Goal: Task Accomplishment & Management: Use online tool/utility

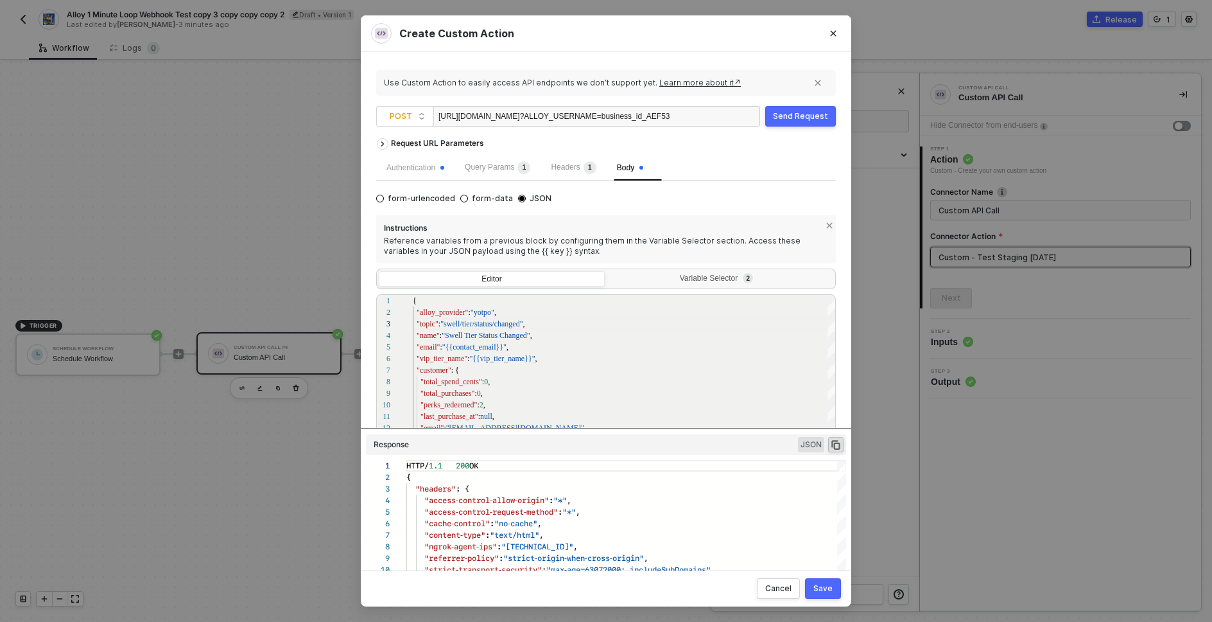
scroll to position [116, 0]
click at [805, 119] on div "Send Request" at bounding box center [800, 116] width 55 height 10
click at [796, 112] on div "Send Request" at bounding box center [800, 116] width 55 height 10
click at [793, 111] on div "Send Request" at bounding box center [800, 116] width 55 height 10
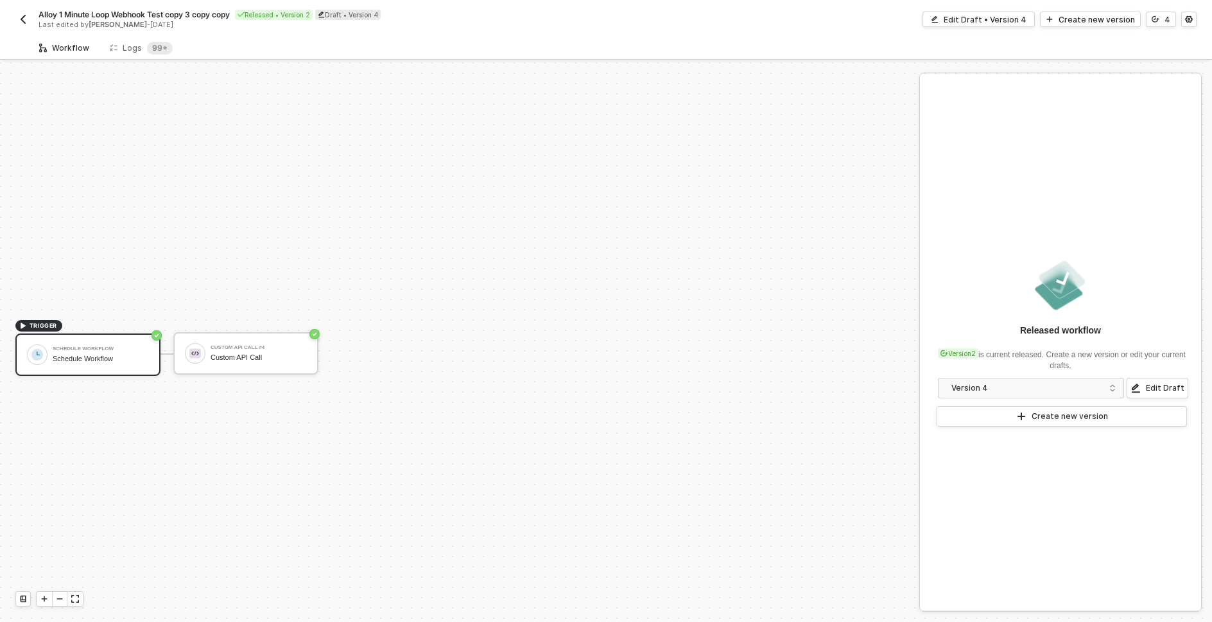
scroll to position [24, 0]
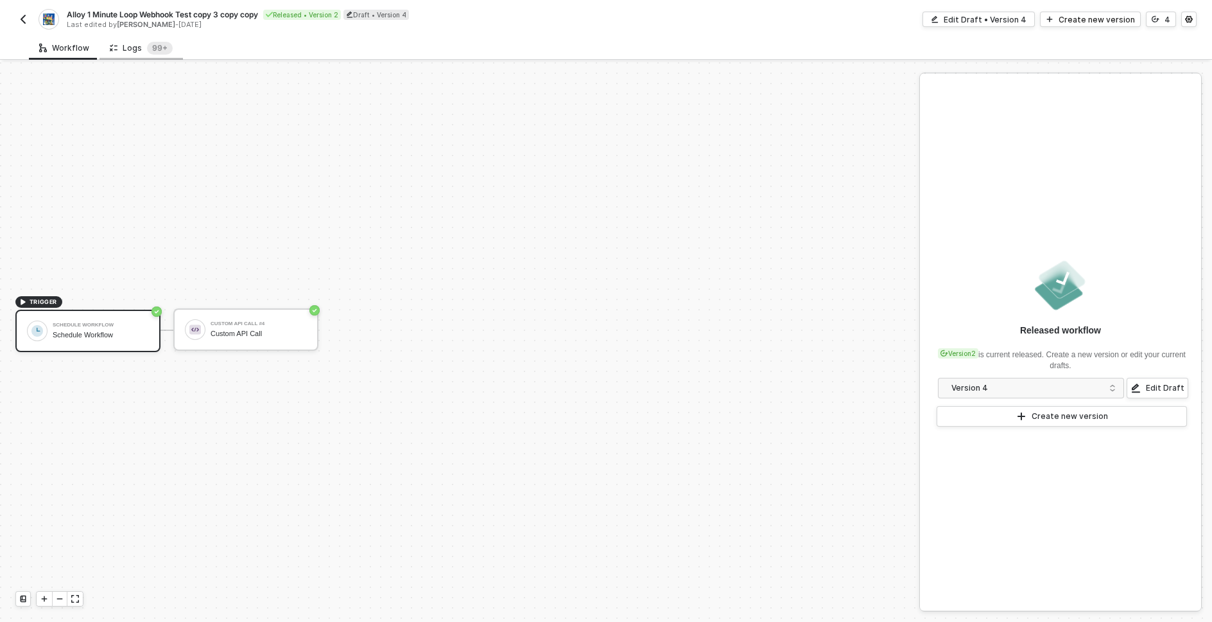
click at [127, 49] on div "Logs 99+" at bounding box center [141, 48] width 63 height 13
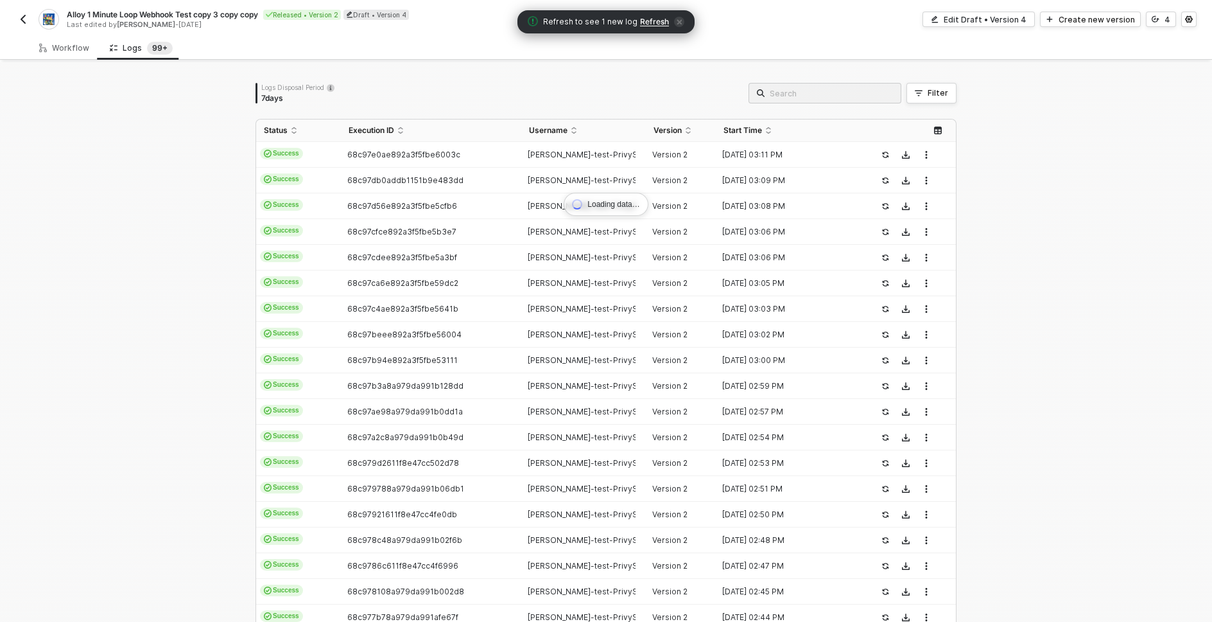
click at [185, 211] on div "Loading data… Logs Disposal Period 7 days Filter Status Execution ID Username V…" at bounding box center [606, 387] width 1212 height 650
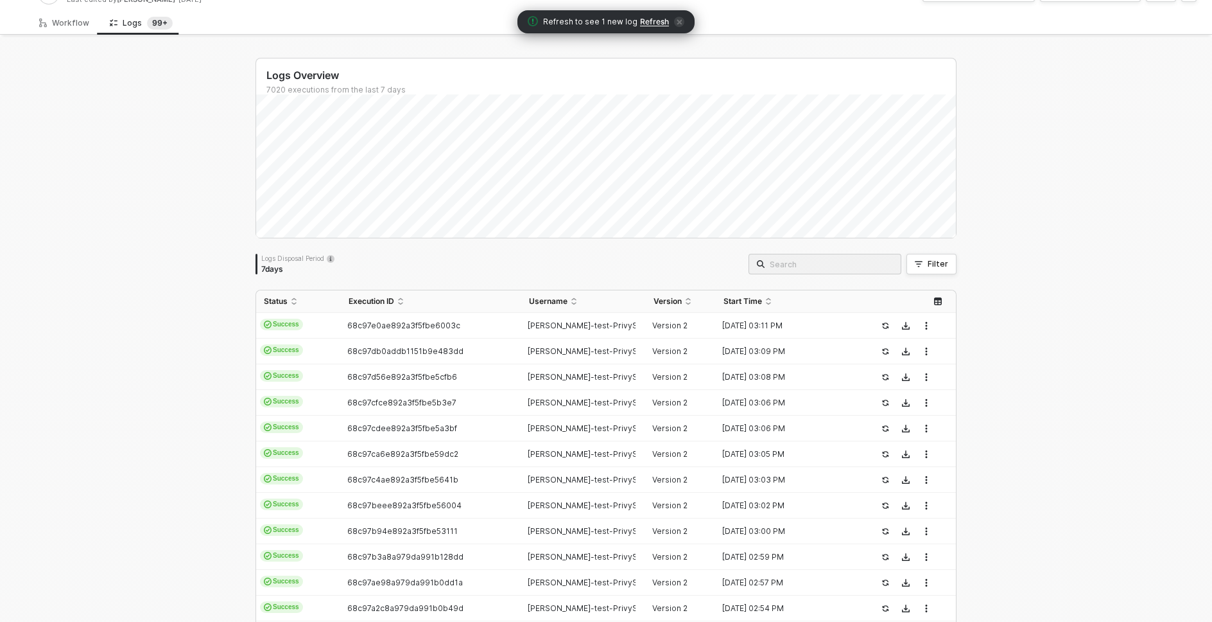
scroll to position [26, 0]
click at [202, 195] on div "Logs Overview 7020 executions from the last 7 days Logs Disposal Period 7 days …" at bounding box center [606, 460] width 1212 height 846
click at [1059, 379] on div "Logs Overview 7020 executions from the last 7 days Tue 16 Success 591 Failure 0…" at bounding box center [606, 460] width 1212 height 846
click at [180, 390] on div "Logs Overview 7020 executions from the last 7 days Tue 16 Success 591 Failure 0…" at bounding box center [606, 460] width 1212 height 846
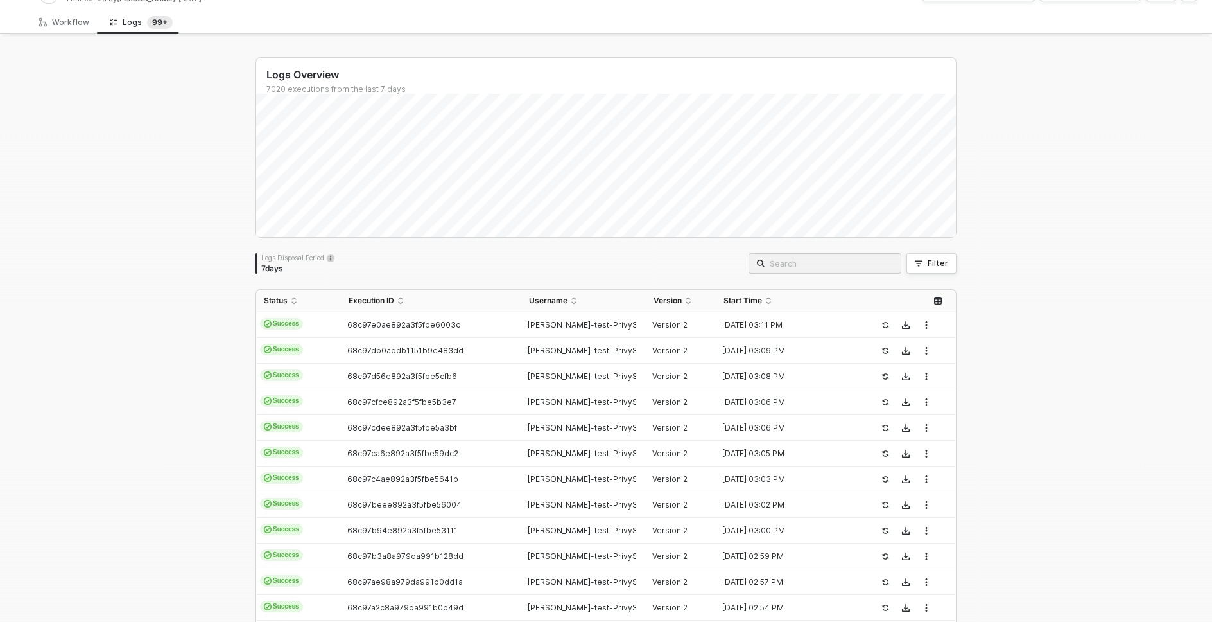
click at [180, 390] on div "Logs Overview 7020 executions from the last 7 days Tue 16 Success 591 Failure 0…" at bounding box center [606, 460] width 1212 height 846
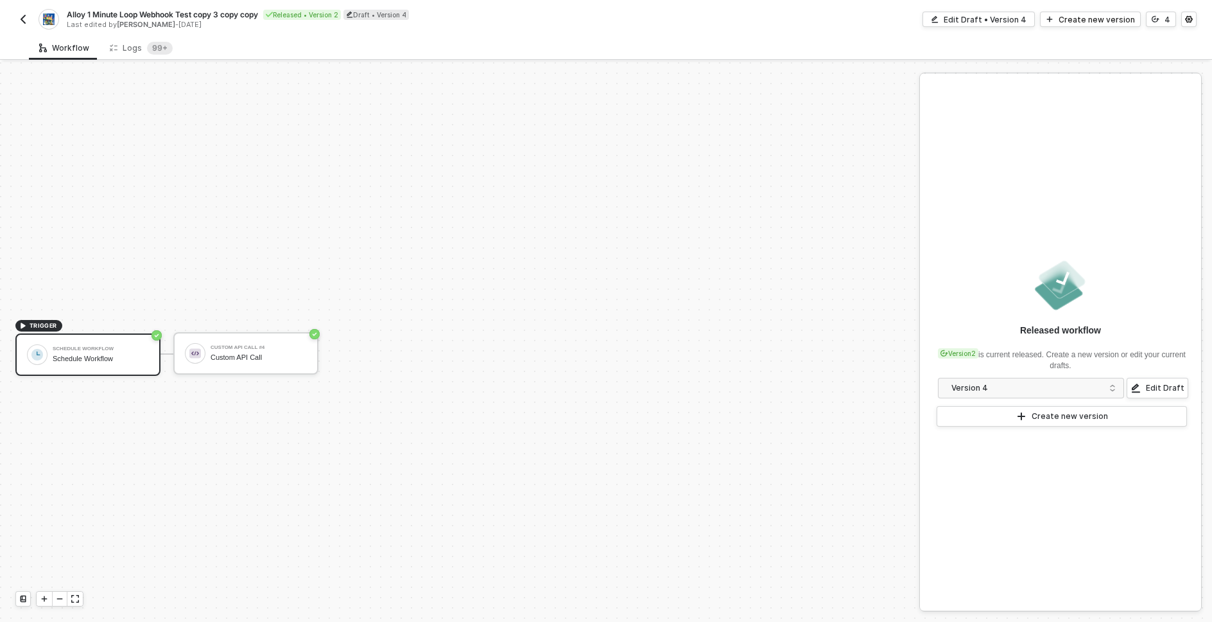
scroll to position [24, 0]
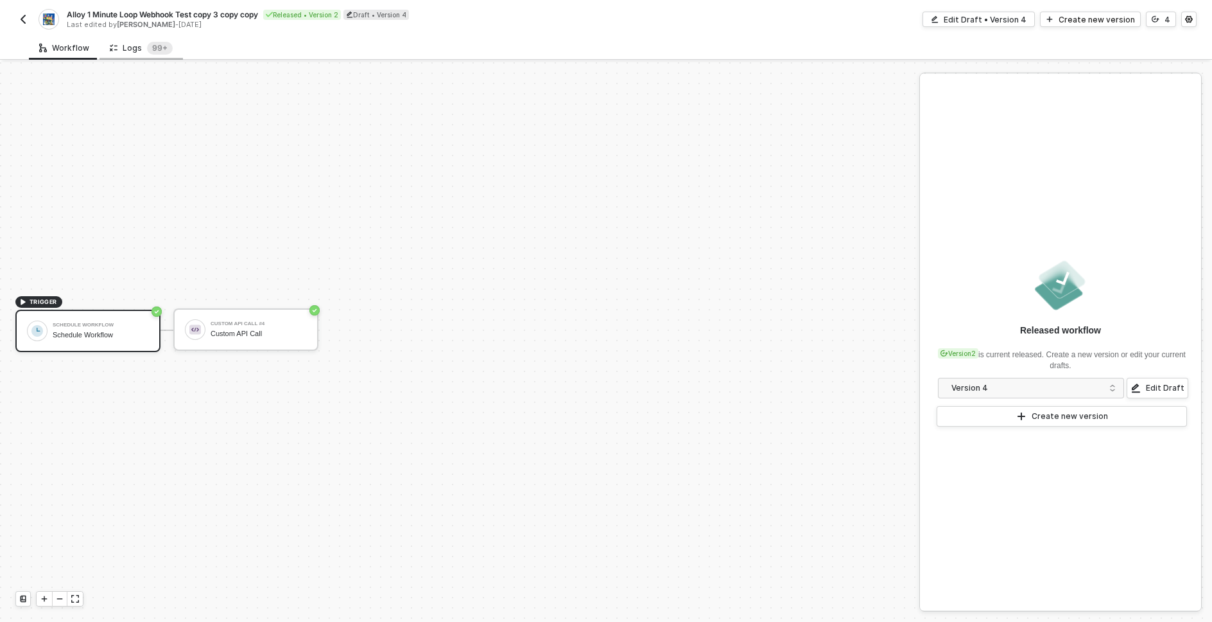
click at [137, 49] on div "Logs 99+" at bounding box center [141, 48] width 63 height 13
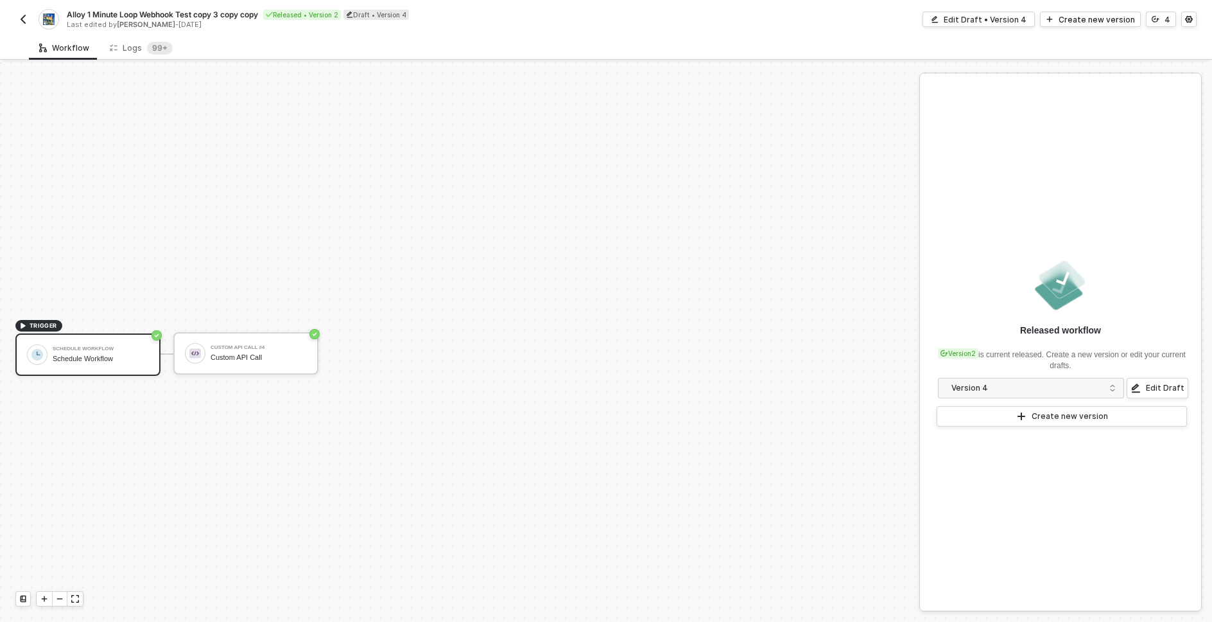
scroll to position [24, 0]
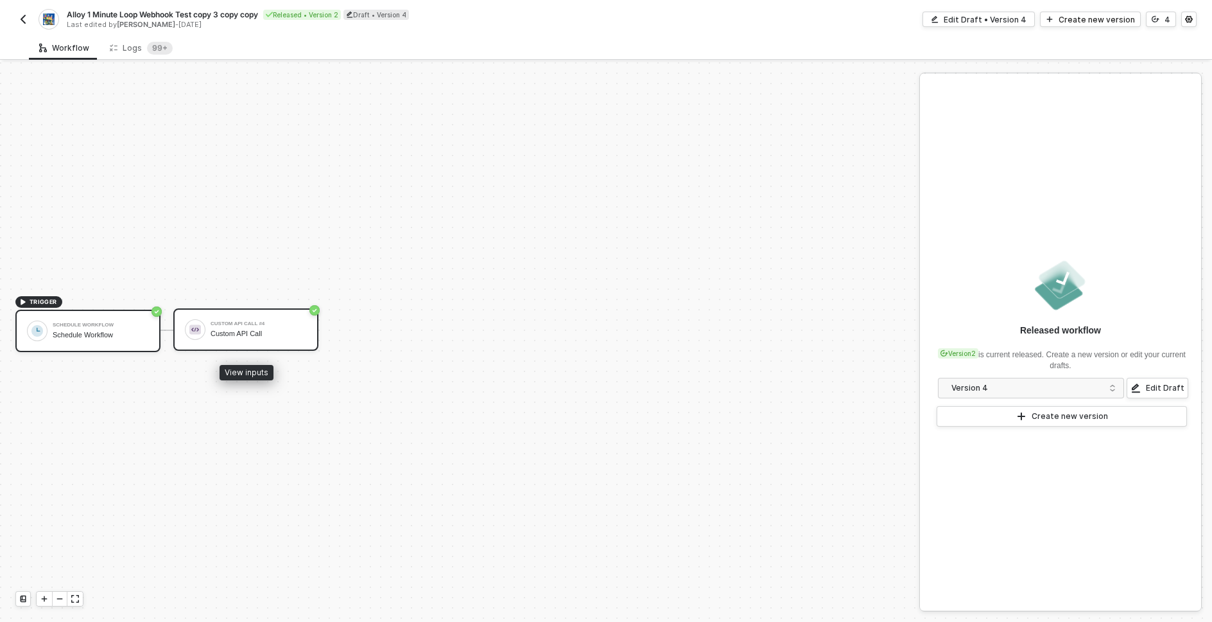
click at [222, 324] on div "Custom API Call #4" at bounding box center [259, 323] width 96 height 5
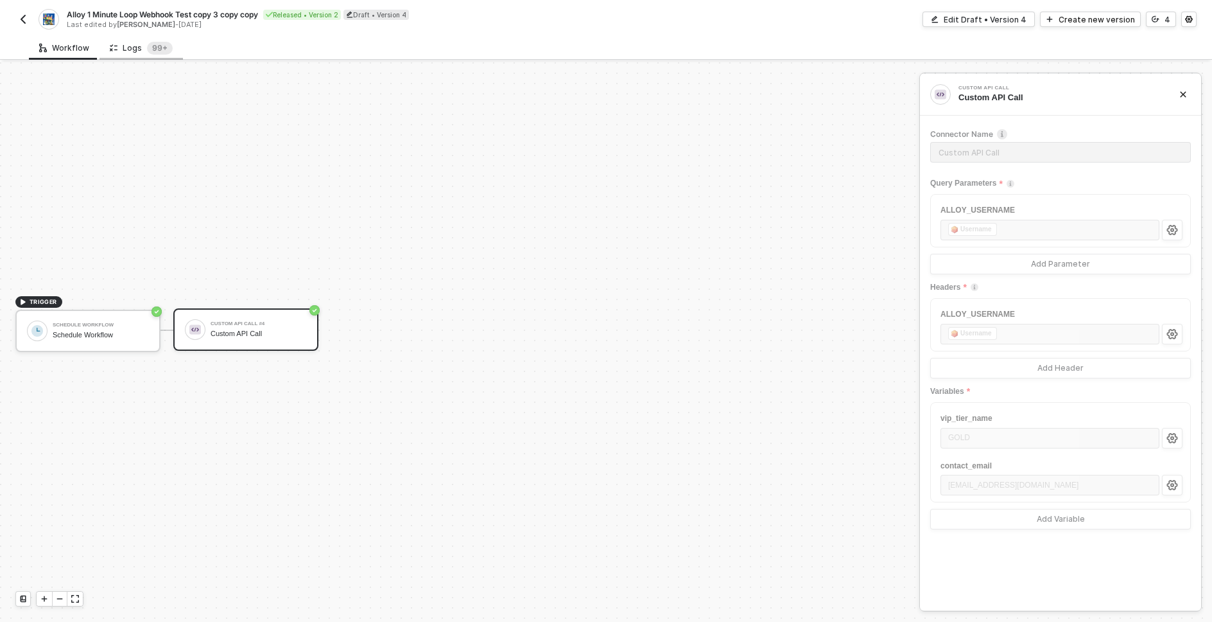
click at [140, 49] on div "Logs 99+" at bounding box center [141, 48] width 63 height 13
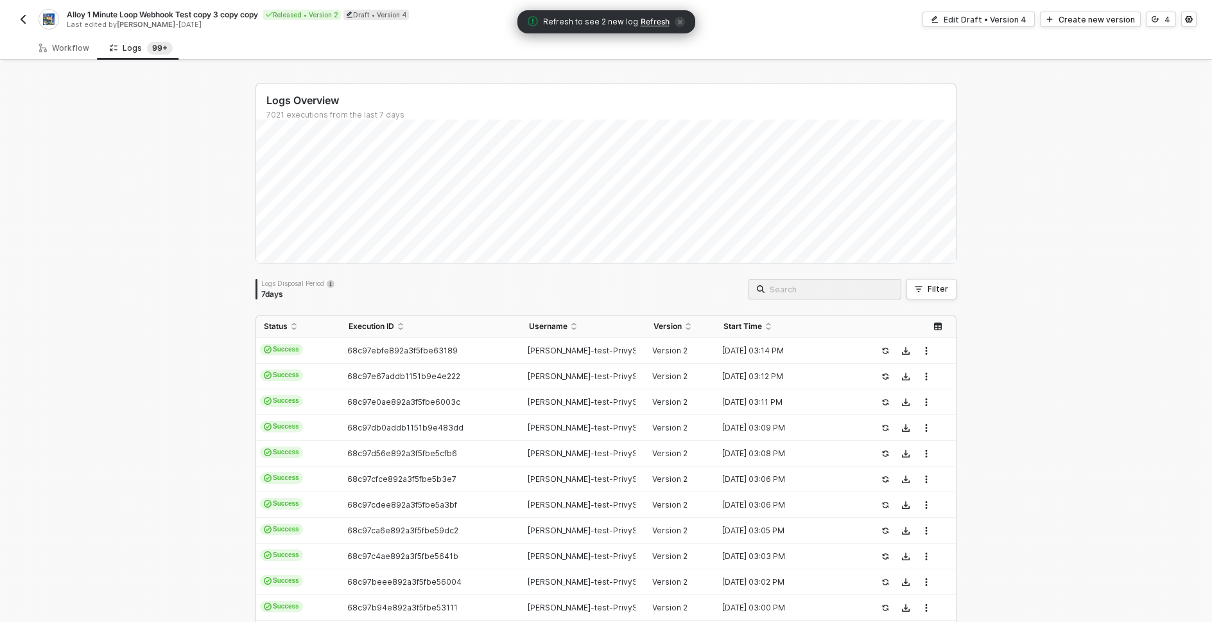
click at [126, 332] on div "Logs Overview 7021 executions from the last 7 days Logs Disposal Period 7 days …" at bounding box center [606, 485] width 1212 height 846
click at [161, 374] on div "Logs Overview 7021 executions from the last 7 days Logs Disposal Period 7 days …" at bounding box center [606, 485] width 1212 height 846
click at [1014, 365] on div "Logs Overview 7021 executions from the last 7 days Logs Disposal Period 7 days …" at bounding box center [606, 485] width 1212 height 846
click at [479, 349] on div "68c97ebfe892a3f5fbe63189" at bounding box center [426, 350] width 170 height 10
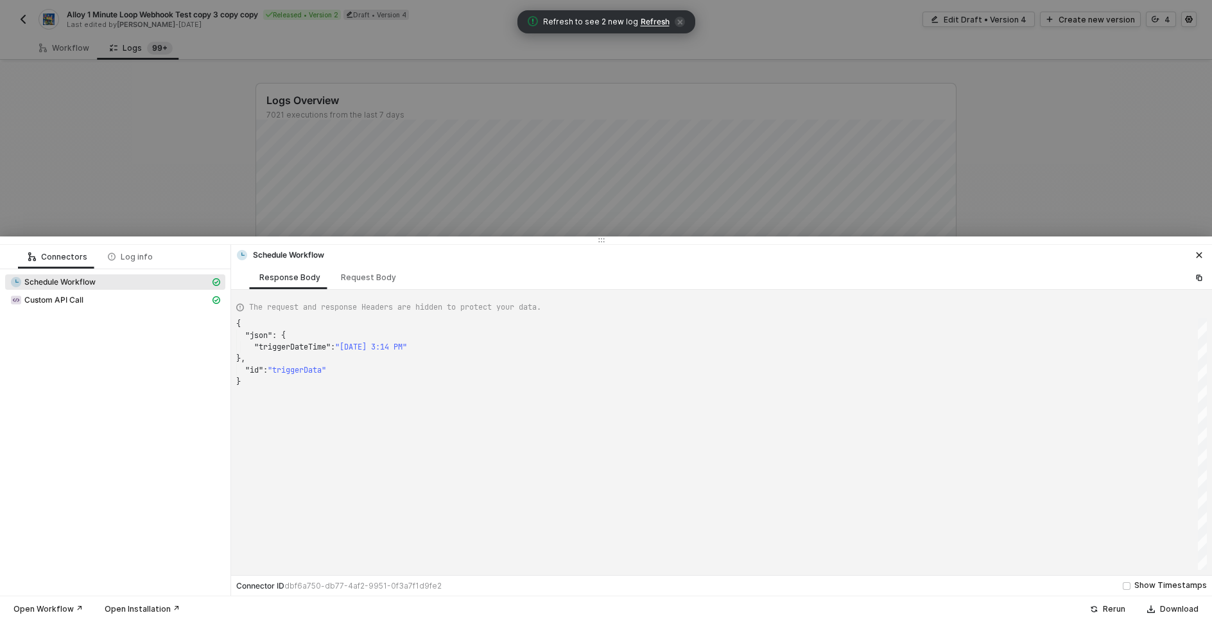
scroll to position [58, 0]
click at [81, 298] on span "Custom API Call" at bounding box center [53, 300] width 59 height 10
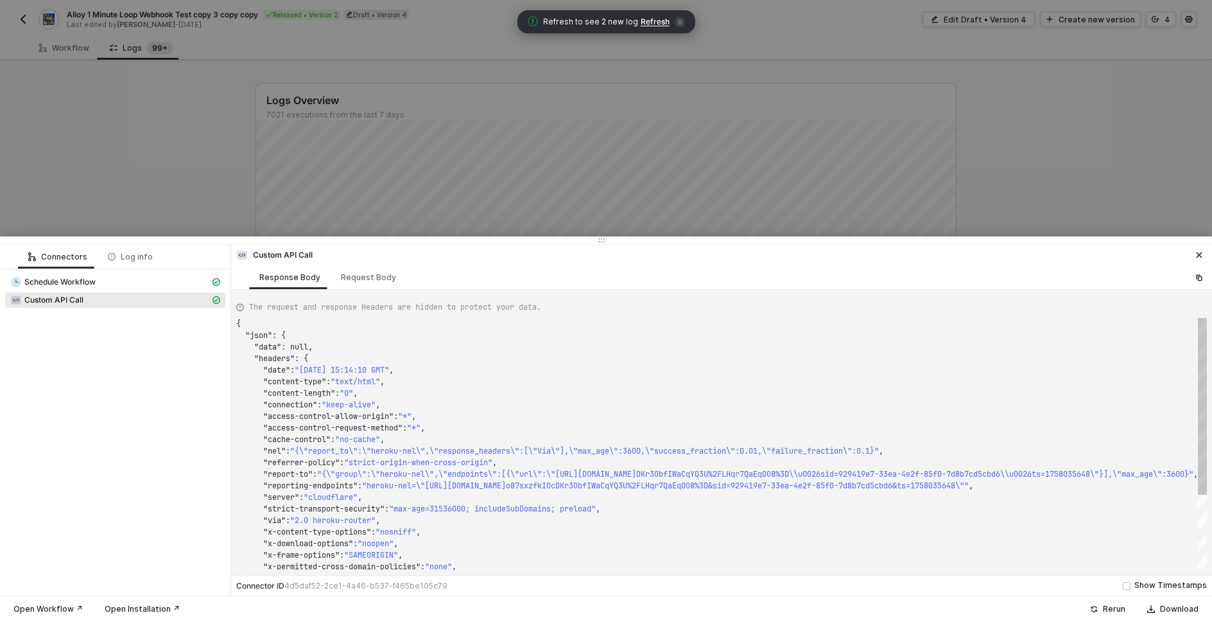
scroll to position [116, 0]
click at [368, 278] on div "Request Body" at bounding box center [368, 277] width 55 height 10
type textarea "{ "requestMethod": "POST", "authentication": "headerAuth", "url": "https://noti…"
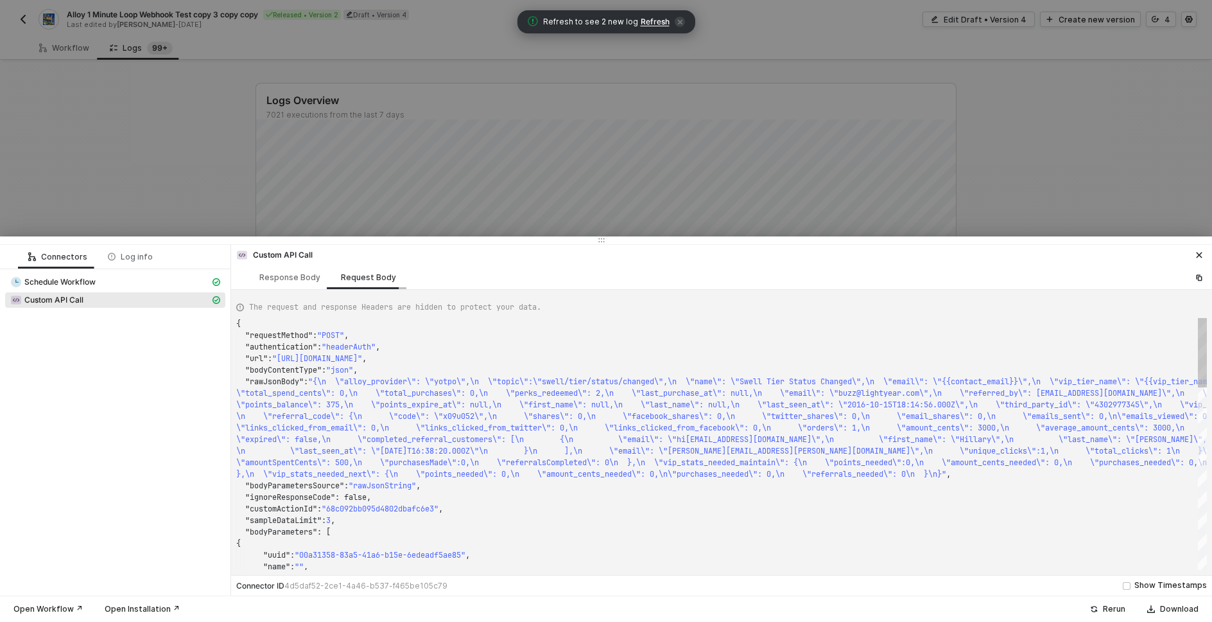
scroll to position [58, 0]
click at [133, 258] on div "Log info" at bounding box center [130, 257] width 45 height 10
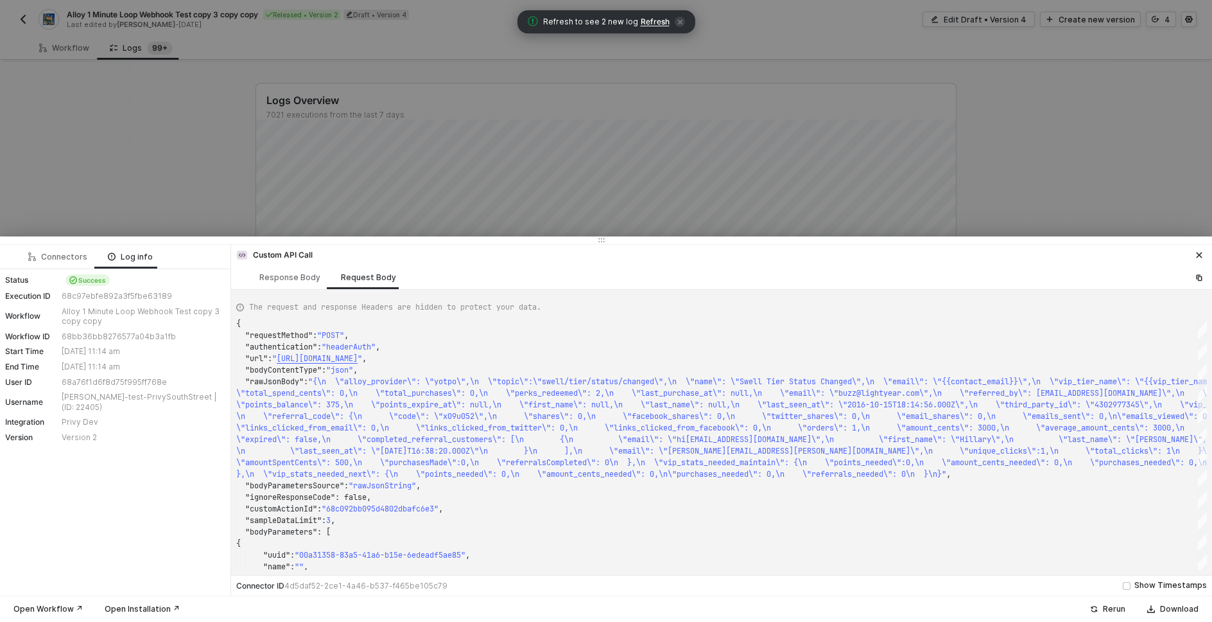
click at [190, 178] on div at bounding box center [606, 311] width 1212 height 622
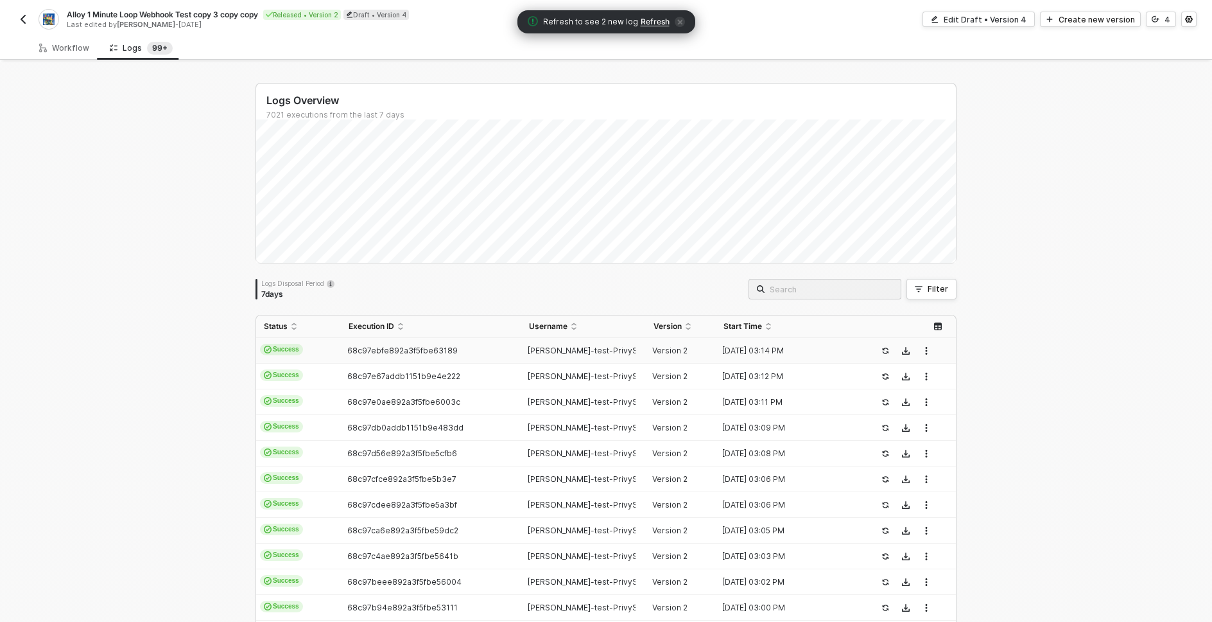
click at [202, 324] on div "Logs Overview 7021 executions from the last 7 days Logs Disposal Period 7 days …" at bounding box center [606, 485] width 1212 height 846
click at [209, 410] on div "Logs Overview 7021 executions from the last 7 days Logs Disposal Period 7 days …" at bounding box center [606, 485] width 1212 height 846
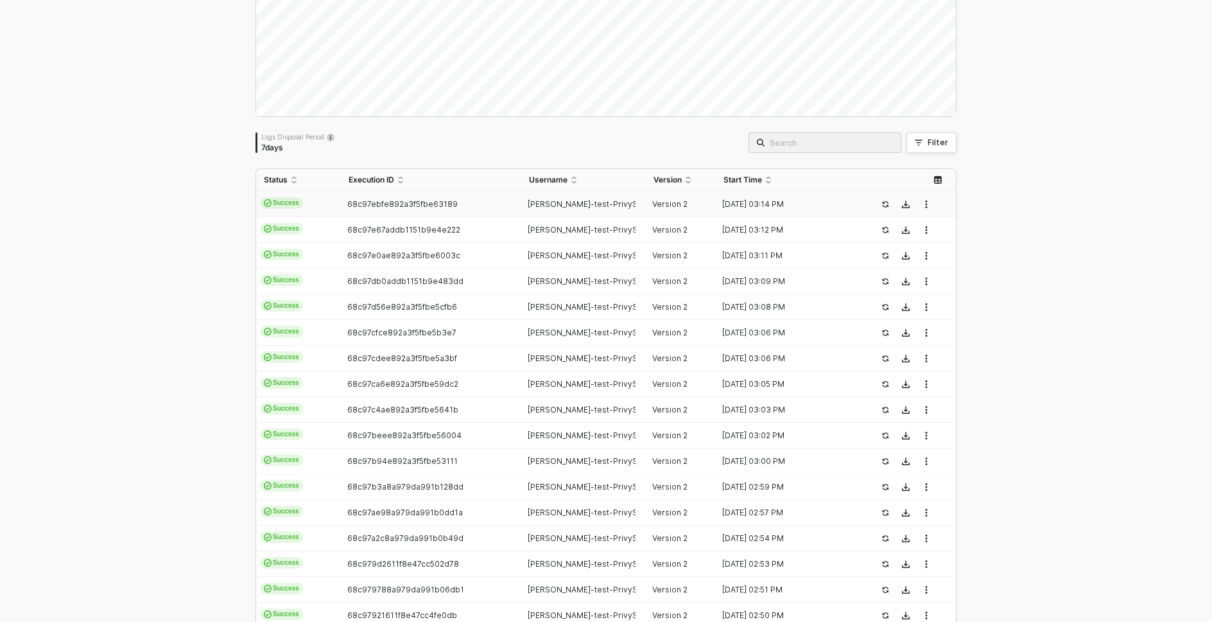
scroll to position [0, 0]
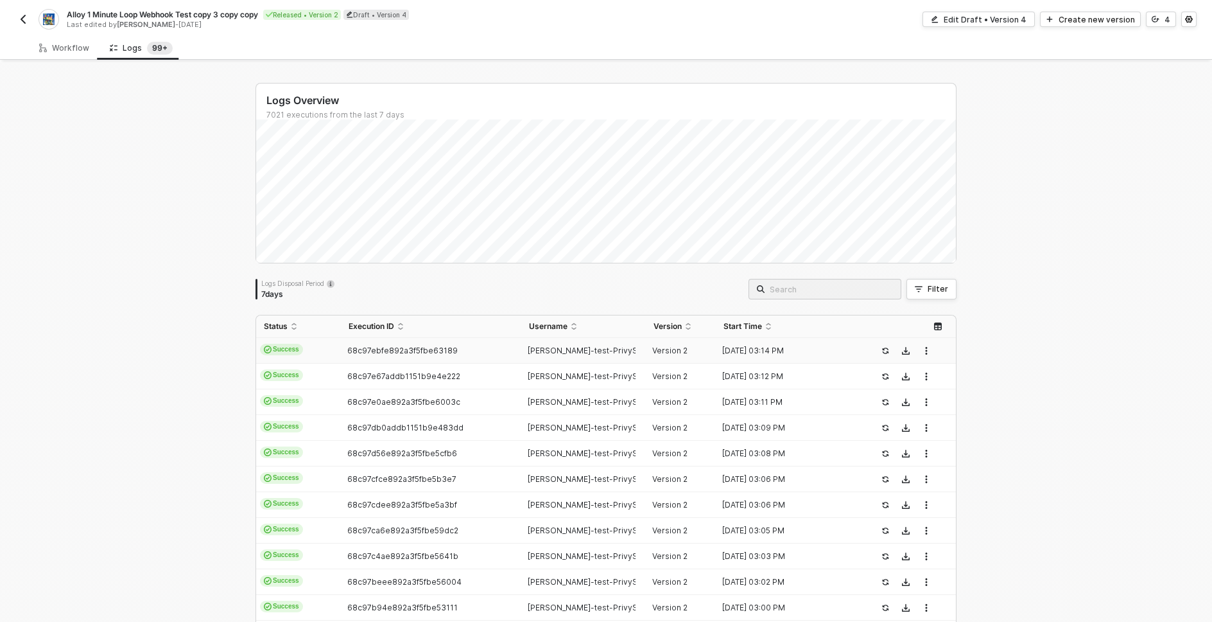
click at [200, 477] on div "Logs Overview 7021 executions from the last 7 days Logs Disposal Period 7 days …" at bounding box center [606, 485] width 1212 height 846
